Goal: Task Accomplishment & Management: Complete application form

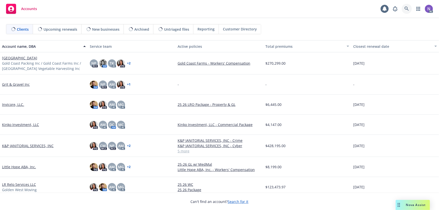
drag, startPoint x: 0, startPoint y: 0, endPoint x: 403, endPoint y: 9, distance: 402.7
click at [403, 9] on link at bounding box center [407, 9] width 10 height 10
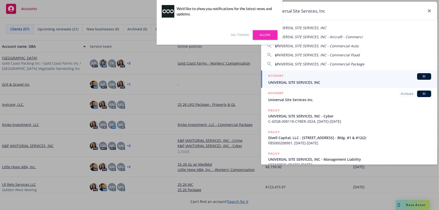
type input "Universal Site Services, Inc"
click at [299, 83] on span "UNIVERSAL SITE SERVICES, INC" at bounding box center [349, 82] width 163 height 5
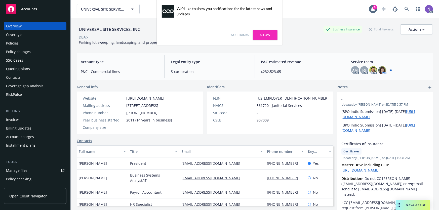
click at [234, 35] on link "No, thanks" at bounding box center [240, 35] width 18 height 5
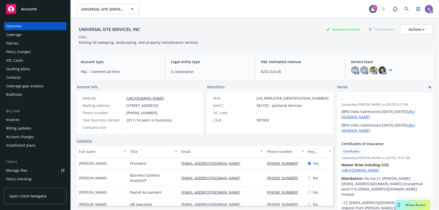
click at [36, 52] on div "Policy changes" at bounding box center [35, 52] width 58 height 8
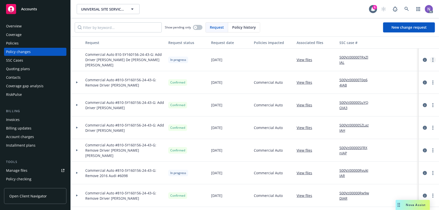
click at [430, 59] on link "more" at bounding box center [433, 60] width 6 height 6
click at [389, 69] on link "Copy logging email" at bounding box center [389, 70] width 86 height 10
click at [426, 59] on div at bounding box center [429, 60] width 16 height 6
click at [430, 59] on link "more" at bounding box center [433, 60] width 6 height 6
click at [372, 100] on link "Resume workflow" at bounding box center [389, 100] width 86 height 10
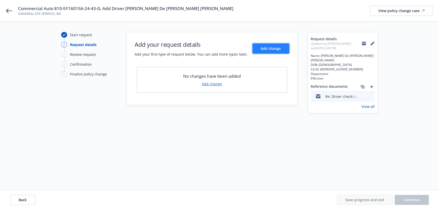
click at [276, 50] on span "Add change" at bounding box center [271, 48] width 20 height 5
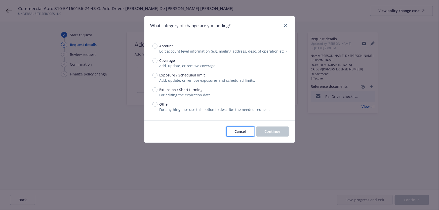
click at [236, 129] on span "Cancel" at bounding box center [240, 131] width 11 height 5
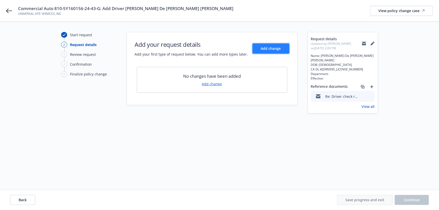
click at [276, 48] on span "Add change" at bounding box center [271, 48] width 20 height 5
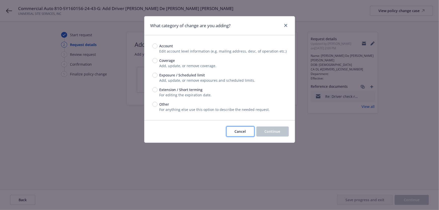
click at [245, 130] on span "Cancel" at bounding box center [240, 131] width 11 height 5
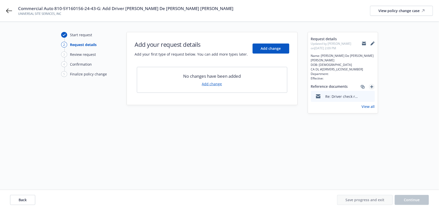
click at [371, 85] on icon "add" at bounding box center [371, 86] width 3 height 3
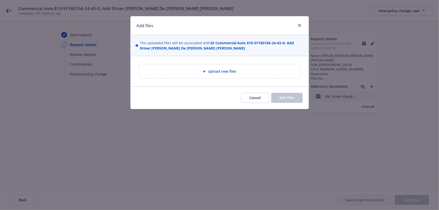
click at [222, 66] on div "Upload new files" at bounding box center [220, 71] width 162 height 14
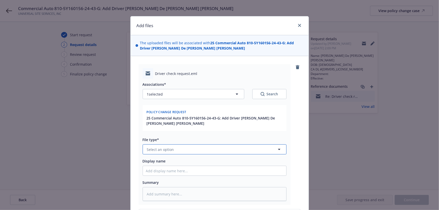
click at [177, 150] on button "Select an option" at bounding box center [215, 149] width 144 height 10
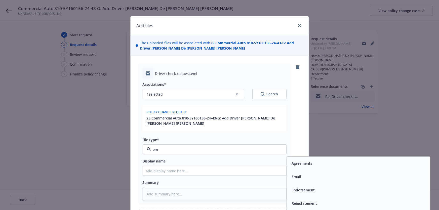
type input "ema"
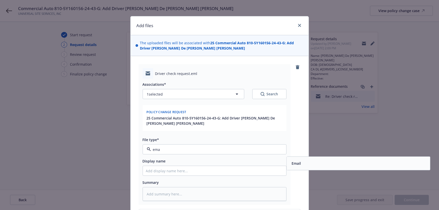
click at [300, 158] on div "Email" at bounding box center [358, 163] width 143 height 13
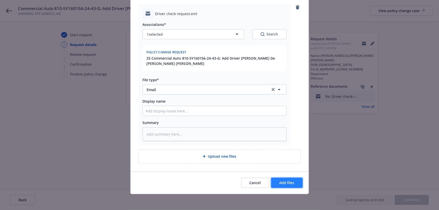
click at [282, 180] on button "Add files" at bounding box center [286, 183] width 31 height 10
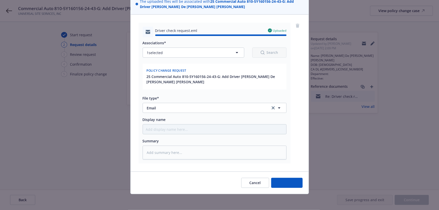
type textarea "x"
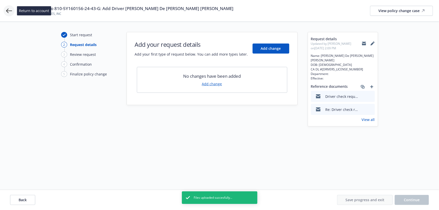
click at [10, 11] on icon at bounding box center [9, 11] width 6 height 5
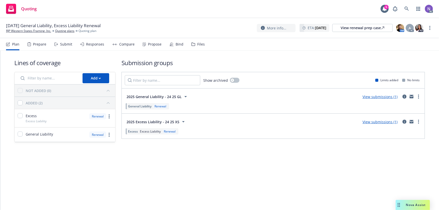
click at [199, 40] on div "Files" at bounding box center [198, 44] width 13 height 12
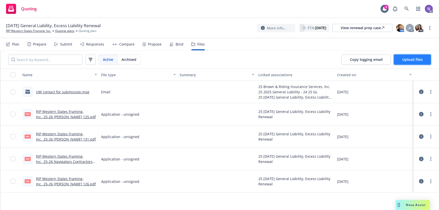
click at [415, 58] on span "Upload files" at bounding box center [412, 59] width 20 height 5
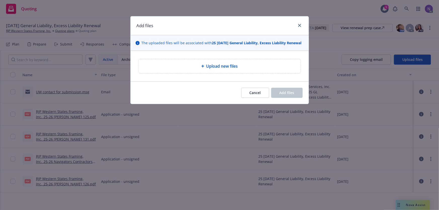
click at [237, 73] on div "Upload new files" at bounding box center [220, 66] width 162 height 14
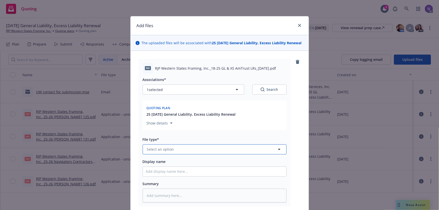
click at [181, 154] on button "Select an option" at bounding box center [215, 149] width 144 height 10
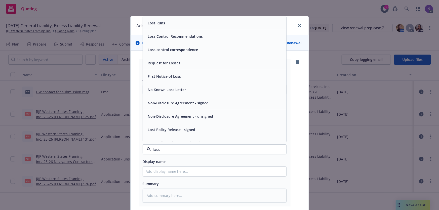
type input "loss"
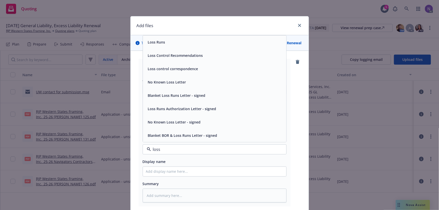
click at [181, 46] on div "Loss Runs" at bounding box center [214, 42] width 137 height 7
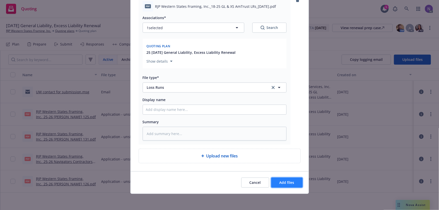
click at [275, 181] on button "Add files" at bounding box center [286, 183] width 31 height 10
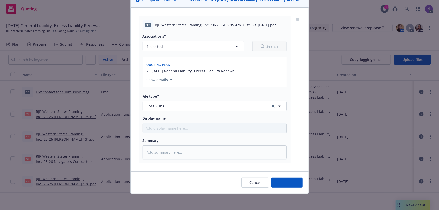
scroll to position [48, 0]
type textarea "x"
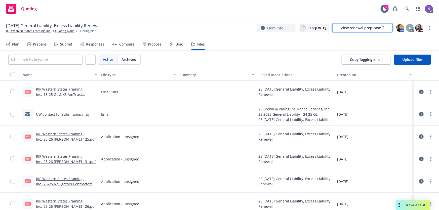
click at [341, 28] on link "View renewal prep case" at bounding box center [362, 28] width 60 height 8
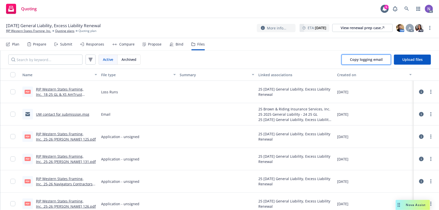
click at [361, 61] on span "Copy logging email" at bounding box center [366, 59] width 33 height 5
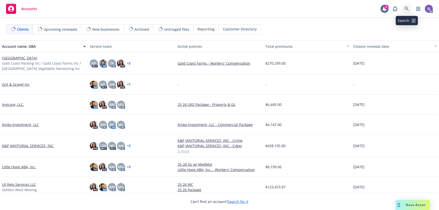
click at [409, 10] on link at bounding box center [407, 9] width 10 height 10
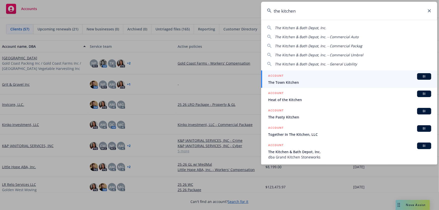
click at [298, 27] on span "The Kitchen & Bath Depot, Inc." at bounding box center [301, 27] width 52 height 5
type input "The Kitchen & Bath Depot, Inc."
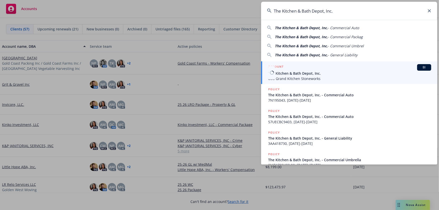
click at [317, 77] on span "dba Grand Kitchen Stoneworks" at bounding box center [349, 78] width 163 height 5
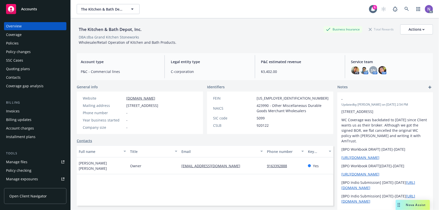
click at [51, 43] on div "Policies" at bounding box center [35, 43] width 58 height 8
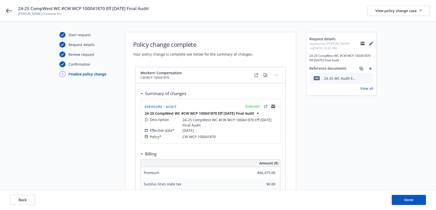
click at [118, 8] on span "24-25 CompWest WC #CW WCP 100041870 Eff 07-01-24 Final Audit" at bounding box center [83, 9] width 131 height 6
click at [45, 15] on span "Swink's Creations Inc." at bounding box center [83, 14] width 131 height 5
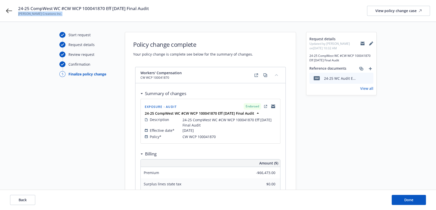
click at [45, 15] on span "Swink's Creations Inc." at bounding box center [83, 14] width 131 height 5
copy span "Swink's Creations Inc."
click at [369, 78] on icon "preview file" at bounding box center [368, 78] width 5 height 4
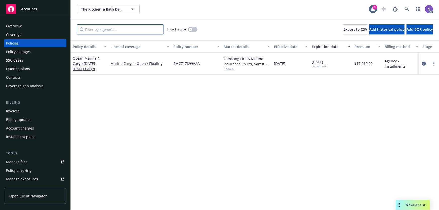
drag, startPoint x: 110, startPoint y: 31, endPoint x: 113, endPoint y: 30, distance: 2.7
click at [110, 31] on input "Filter by keyword..." at bounding box center [120, 29] width 87 height 10
paste input "57WECBH9YLZ"
type input "57WECBH9YLZ"
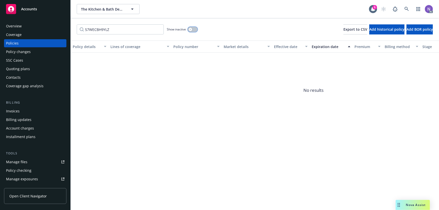
click at [191, 31] on div "button" at bounding box center [191, 30] width 4 height 4
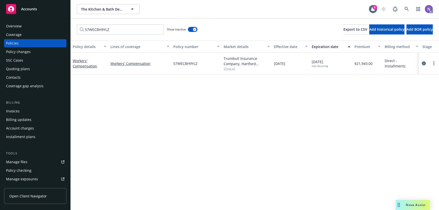
click at [31, 34] on div "Coverage" at bounding box center [35, 35] width 58 height 8
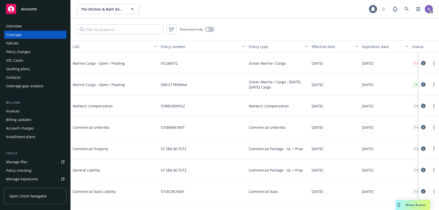
click at [44, 52] on div "Policy changes" at bounding box center [35, 52] width 58 height 8
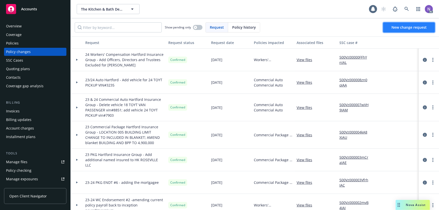
click at [410, 30] on link "New change request" at bounding box center [409, 27] width 52 height 10
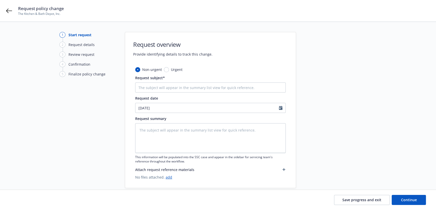
click at [176, 94] on div "Non-urgent Urgent Request subject* Request date [DATE] Request summary This inf…" at bounding box center [210, 123] width 150 height 113
drag, startPoint x: 175, startPoint y: 89, endPoint x: 177, endPoint y: 90, distance: 3.3
click at [174, 88] on input "Request subject*" at bounding box center [210, 88] width 150 height 10
type textarea "x"
type input "W"
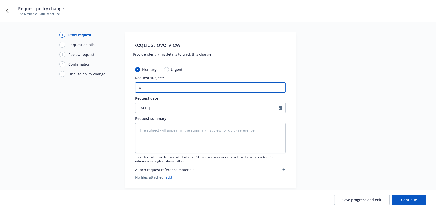
type textarea "x"
type input "WC"
type textarea "x"
paste input "orkers' Compensation"
type input "Workers' Compensation"
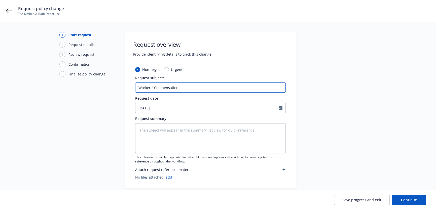
type textarea "x"
type input "Workers' Compensation #"
paste input "57WECBH9YLZ"
type textarea "x"
type input "Workers' Compensation #57WECBH9YLZ"
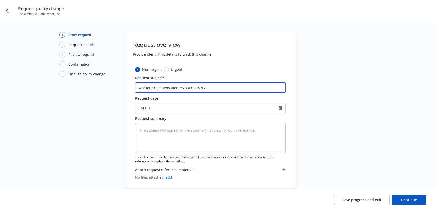
type textarea "x"
type input "Workers' Compensation #57WECBH9YLZ:"
type textarea "x"
type input "Workers' Compensation #57WECBH9YLZ: A"
type textarea "x"
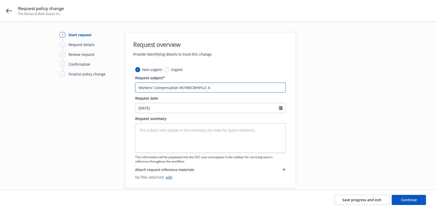
type input "Workers' Compensation #57WECBH9YLZ: Au"
type textarea "x"
type input "Workers' Compensation #57WECBH9YLZ: Aud"
type textarea "x"
type input "Workers' Compensation #57WECBH9YLZ: Audi"
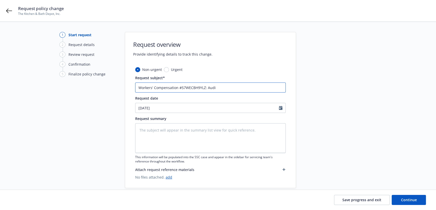
type textarea "x"
type input "Workers' Compensation #57WECBH9YLZ: Audit"
click at [189, 134] on textarea at bounding box center [210, 138] width 150 height 30
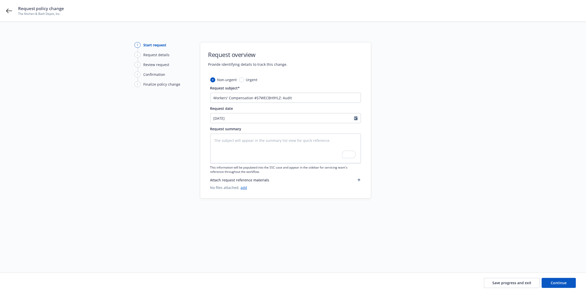
type textarea "x"
